Goal: Complete application form

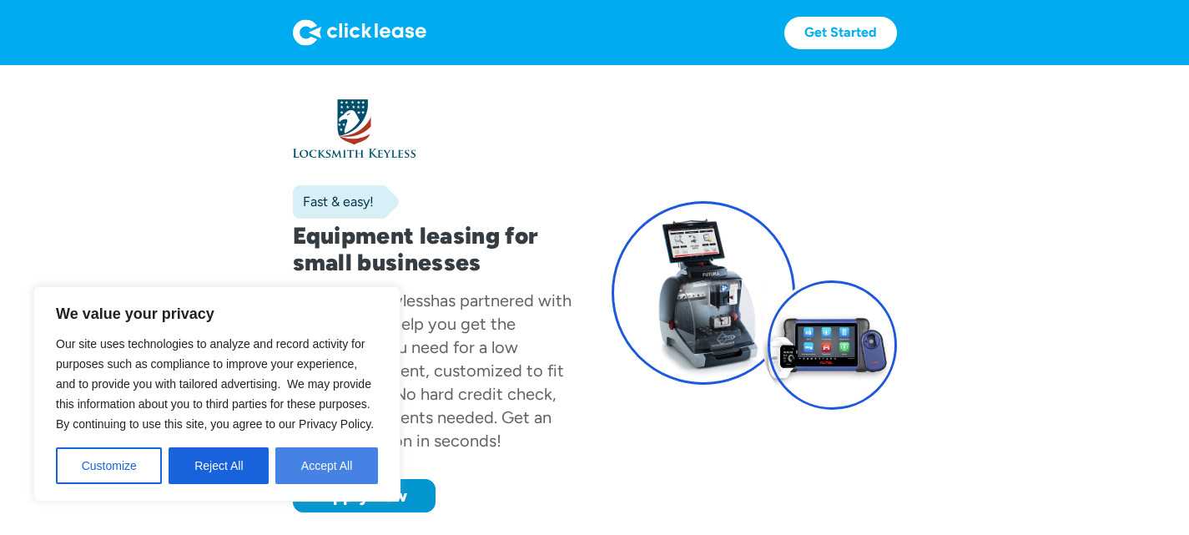
drag, startPoint x: 329, startPoint y: 459, endPoint x: 316, endPoint y: 456, distance: 12.8
click at [330, 459] on button "Accept All" at bounding box center [326, 465] width 103 height 37
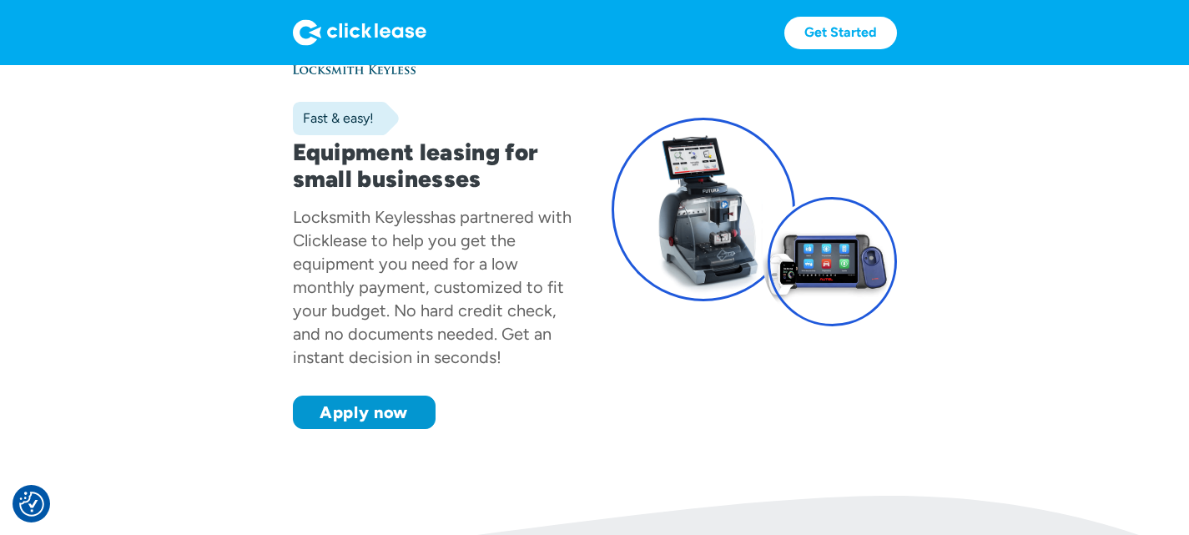
scroll to position [83, 0]
click at [321, 429] on link "Apply now" at bounding box center [364, 411] width 143 height 33
